Goal: Task Accomplishment & Management: Use online tool/utility

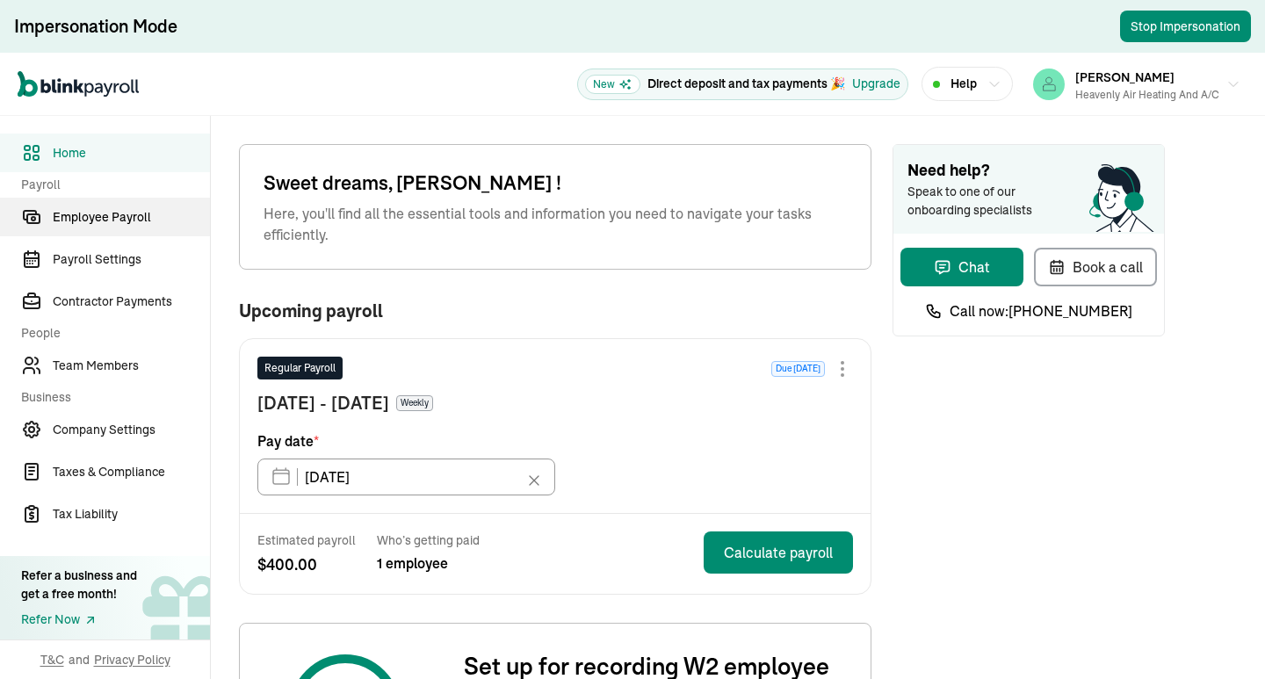
click at [113, 215] on span "Employee Payroll" at bounding box center [131, 217] width 157 height 18
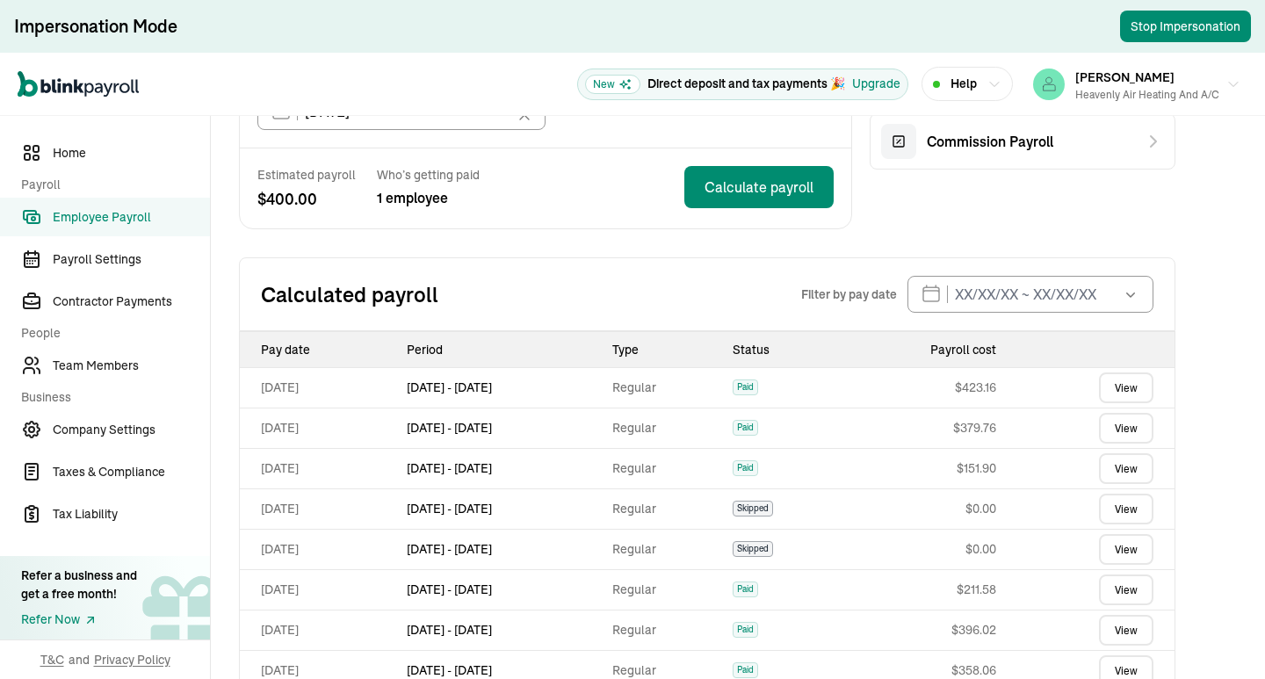
scroll to position [14, 0]
